Goal: Task Accomplishment & Management: Use online tool/utility

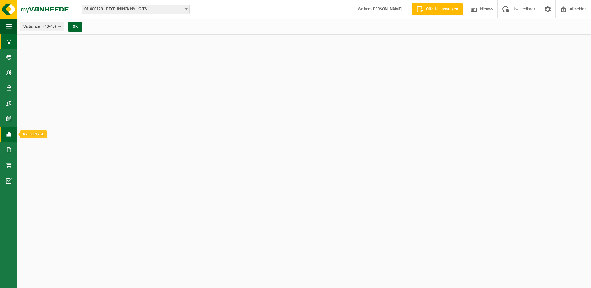
click at [11, 134] on span at bounding box center [9, 134] width 6 height 15
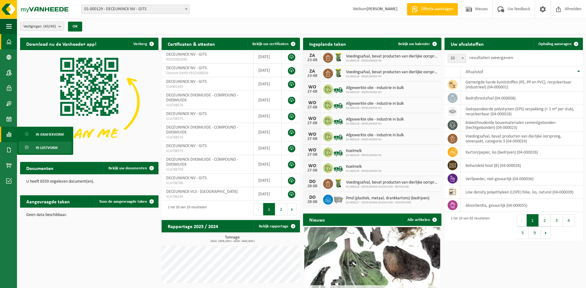
click at [37, 151] on span "In lijstvorm" at bounding box center [47, 148] width 22 height 12
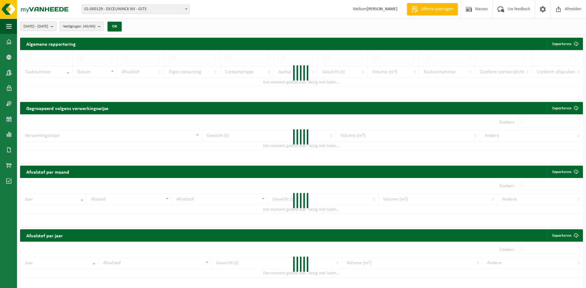
click at [96, 27] on count "(40/40)" at bounding box center [89, 26] width 13 height 4
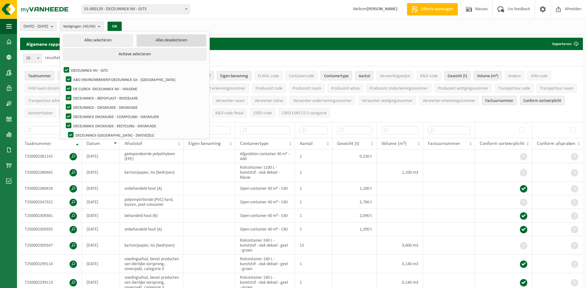
click at [152, 39] on button "Alles deselecteren" at bounding box center [172, 40] width 70 height 12
checkbox input "false"
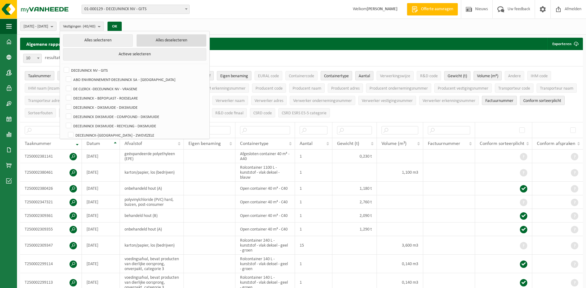
checkbox input "false"
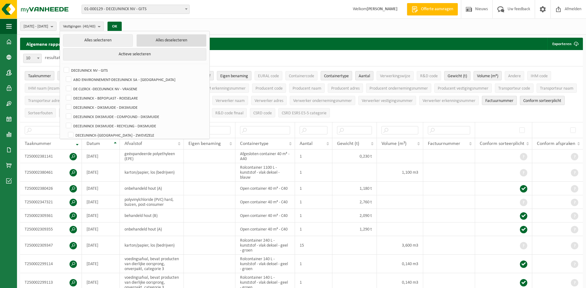
checkbox input "false"
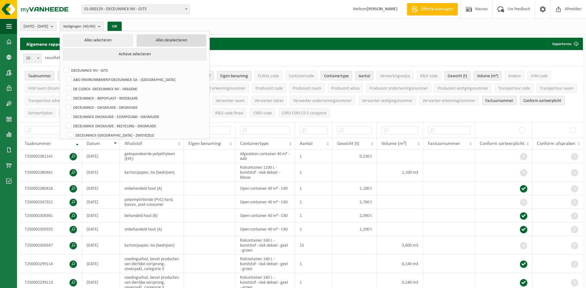
checkbox input "false"
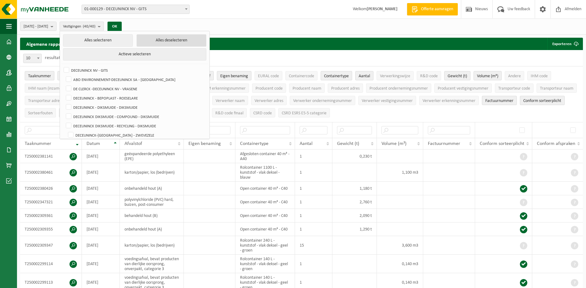
checkbox input "false"
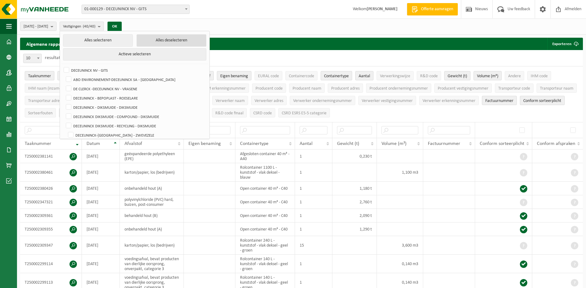
checkbox input "false"
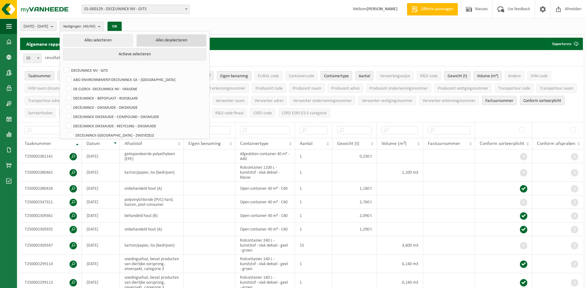
checkbox input "false"
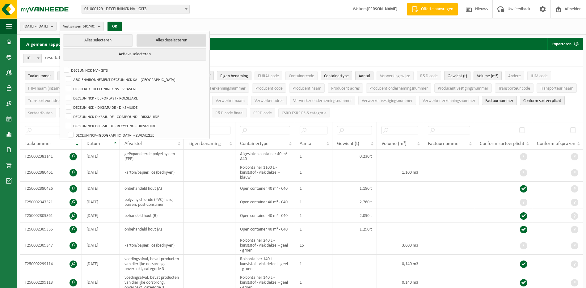
checkbox input "false"
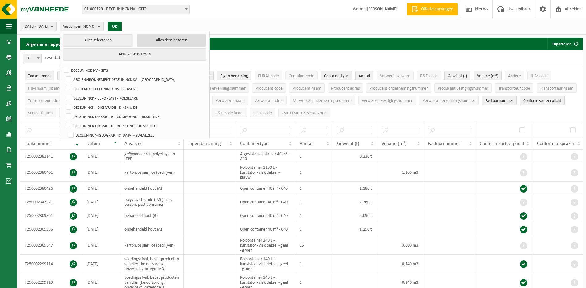
checkbox input "false"
click at [93, 70] on label "DECEUNINCK NV - GITS" at bounding box center [134, 70] width 144 height 9
click at [62, 66] on input "DECEUNINCK NV - GITS" at bounding box center [61, 65] width 0 height 0
checkbox input "true"
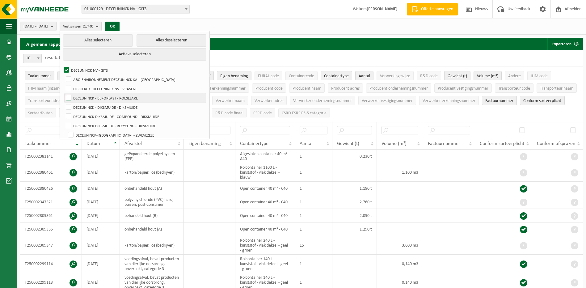
click at [107, 97] on label "DECEUNINCK - BEPOPLAST - ROESELARE" at bounding box center [136, 97] width 142 height 9
click at [64, 93] on input "DECEUNINCK - BEPOPLAST - ROESELARE" at bounding box center [63, 93] width 0 height 0
click at [108, 95] on label "DECEUNINCK - BEPOPLAST - ROESELARE" at bounding box center [136, 97] width 142 height 9
click at [64, 93] on input "DECEUNINCK - BEPOPLAST - ROESELARE" at bounding box center [63, 93] width 0 height 0
checkbox input "false"
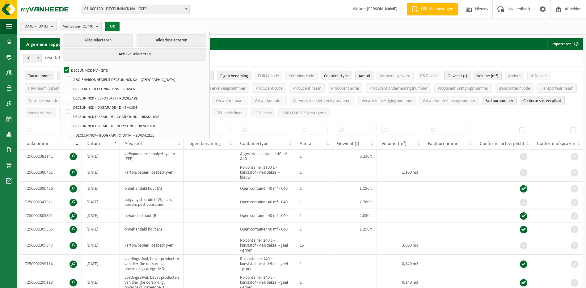
click at [120, 28] on button "OK" at bounding box center [112, 27] width 14 height 10
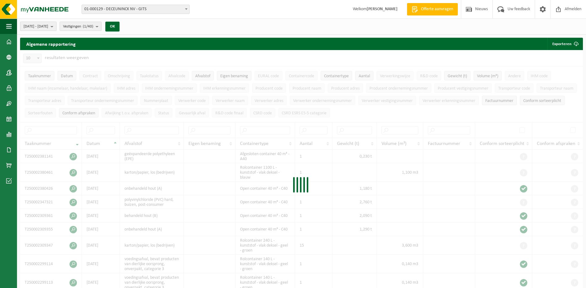
click at [48, 25] on span "2025-03-01 - 2025-08-22" at bounding box center [35, 26] width 25 height 9
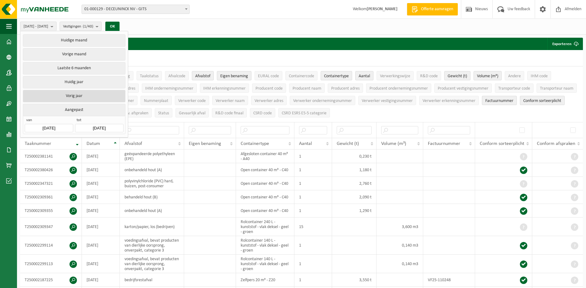
click at [70, 92] on button "Vorig jaar" at bounding box center [74, 96] width 102 height 12
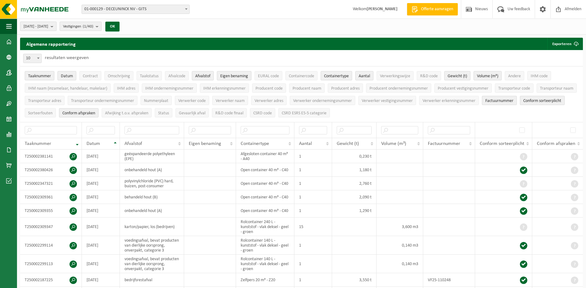
click at [48, 28] on span "2024-01-01 - 2024-12-31" at bounding box center [35, 26] width 25 height 9
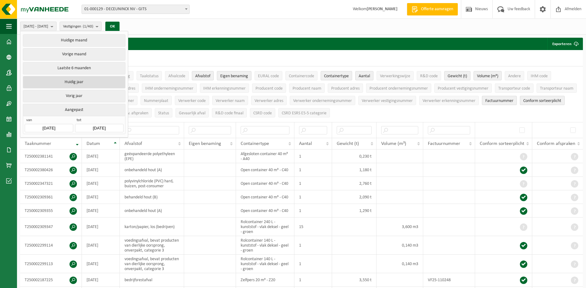
click at [67, 79] on button "Huidig jaar" at bounding box center [74, 82] width 102 height 12
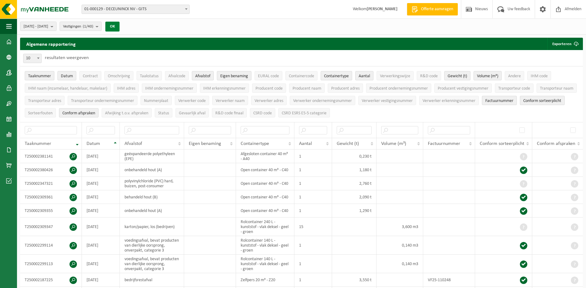
click at [120, 26] on button "OK" at bounding box center [112, 27] width 14 height 10
click at [137, 129] on input "text" at bounding box center [152, 130] width 55 height 8
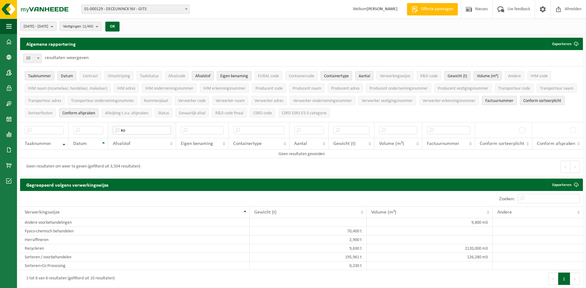
type input "k"
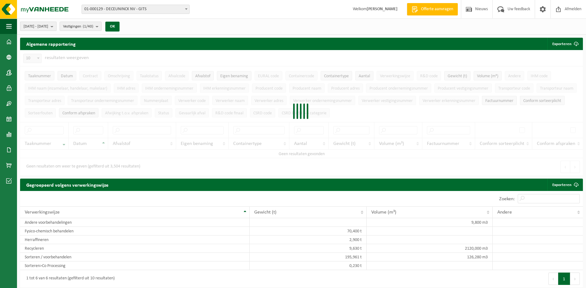
click at [57, 28] on button "2025-01-01 - 2025-08-22" at bounding box center [38, 26] width 36 height 9
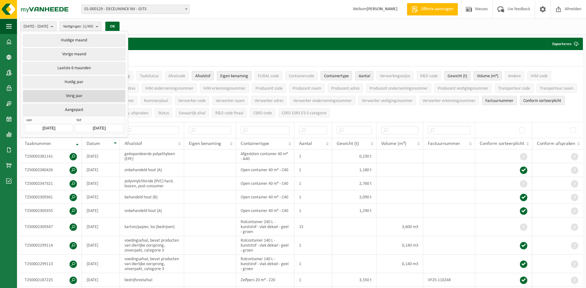
click at [71, 91] on button "Vorig jaar" at bounding box center [74, 96] width 102 height 12
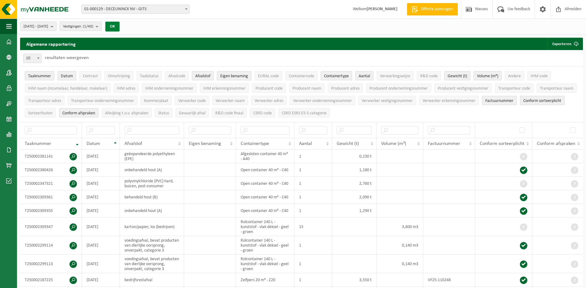
click at [120, 24] on button "OK" at bounding box center [112, 27] width 14 height 10
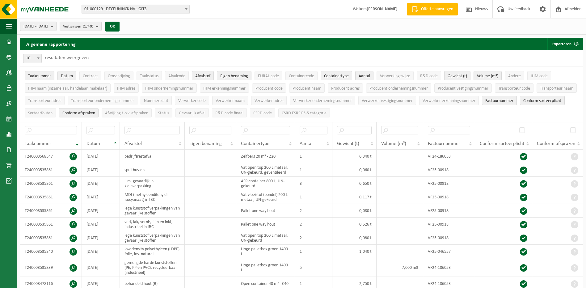
click at [48, 29] on span "2024-01-01 - 2024-12-31" at bounding box center [35, 26] width 25 height 9
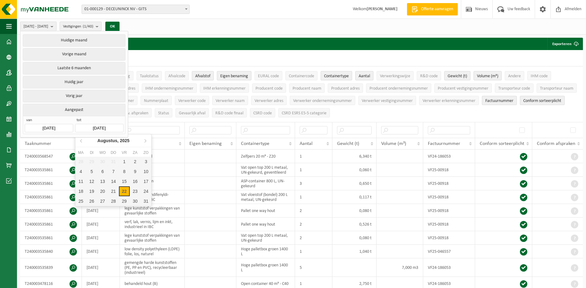
click at [104, 126] on input "2024-12-31" at bounding box center [99, 128] width 48 height 8
click at [125, 190] on div "22" at bounding box center [124, 191] width 11 height 10
type input "2025-03-01"
click at [60, 126] on input "2025-03-01" at bounding box center [49, 128] width 48 height 8
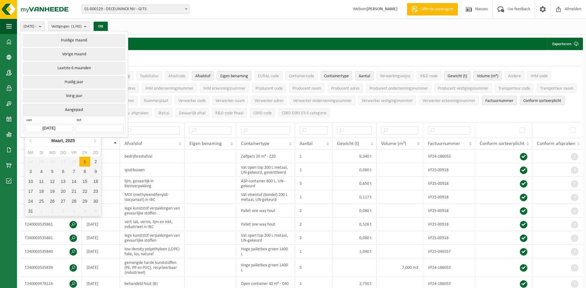
click at [60, 126] on input "2025-03-01" at bounding box center [49, 128] width 48 height 8
click at [78, 126] on input "text" at bounding box center [99, 128] width 48 height 8
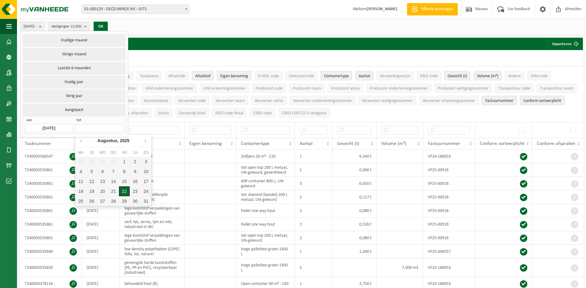
click at [124, 193] on div "22" at bounding box center [124, 191] width 11 height 10
type input "2025-08-22"
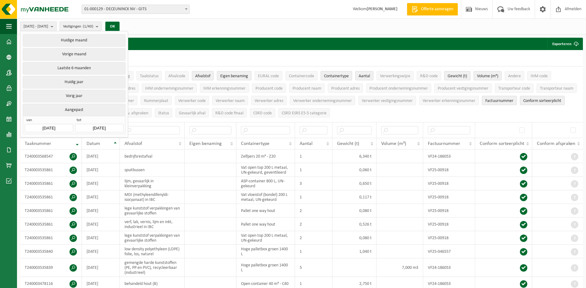
click at [44, 129] on input "2025-03-01" at bounding box center [49, 128] width 48 height 8
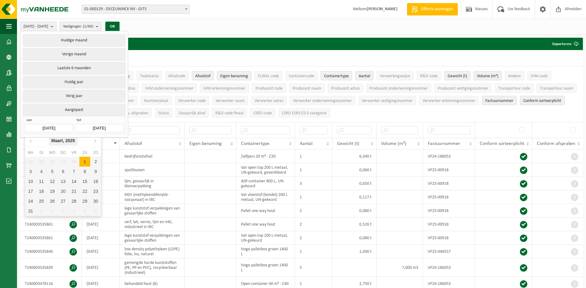
click at [55, 139] on div "Maart, 2025" at bounding box center [63, 141] width 29 height 10
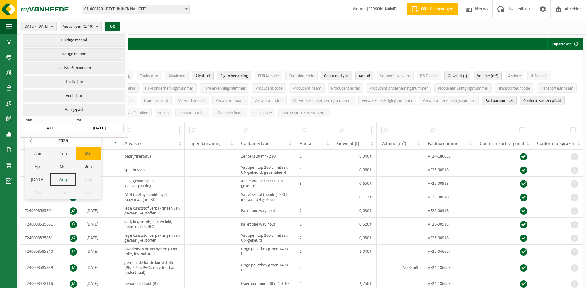
click at [35, 140] on icon at bounding box center [31, 141] width 10 height 10
click at [35, 153] on div "Jan" at bounding box center [37, 153] width 25 height 13
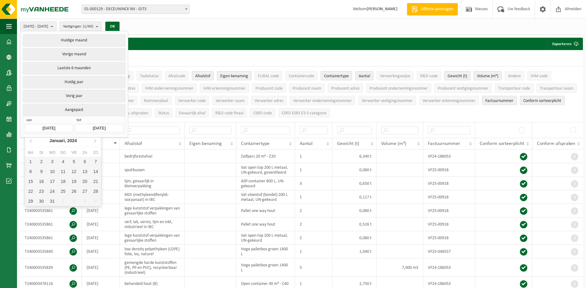
click at [84, 121] on span "tot" at bounding box center [99, 121] width 48 height 6
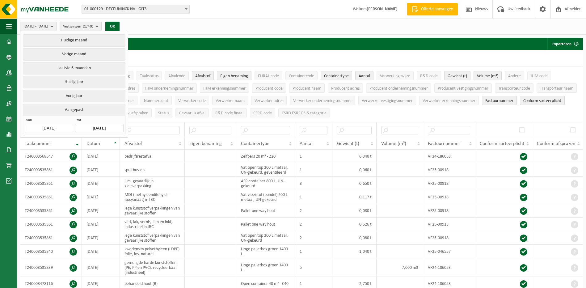
click at [48, 127] on input "2025-03-01" at bounding box center [49, 128] width 48 height 8
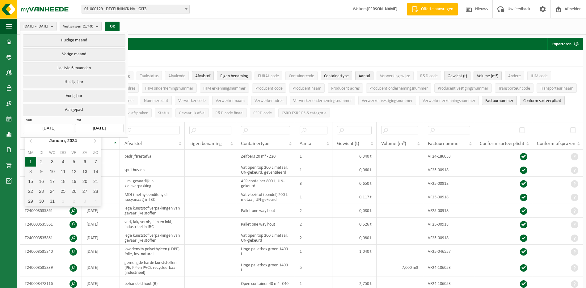
click at [31, 160] on div "1" at bounding box center [30, 162] width 11 height 10
type input "2024-01-01"
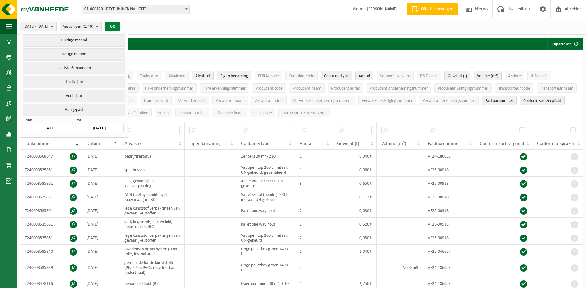
click at [120, 26] on button "OK" at bounding box center [112, 27] width 14 height 10
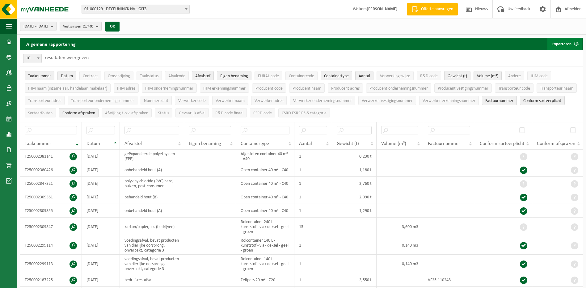
click at [558, 41] on button "Exporteren" at bounding box center [565, 44] width 35 height 12
click at [552, 67] on link "Alle beschikbare kolommen" at bounding box center [554, 68] width 56 height 12
